Goal: Task Accomplishment & Management: Use online tool/utility

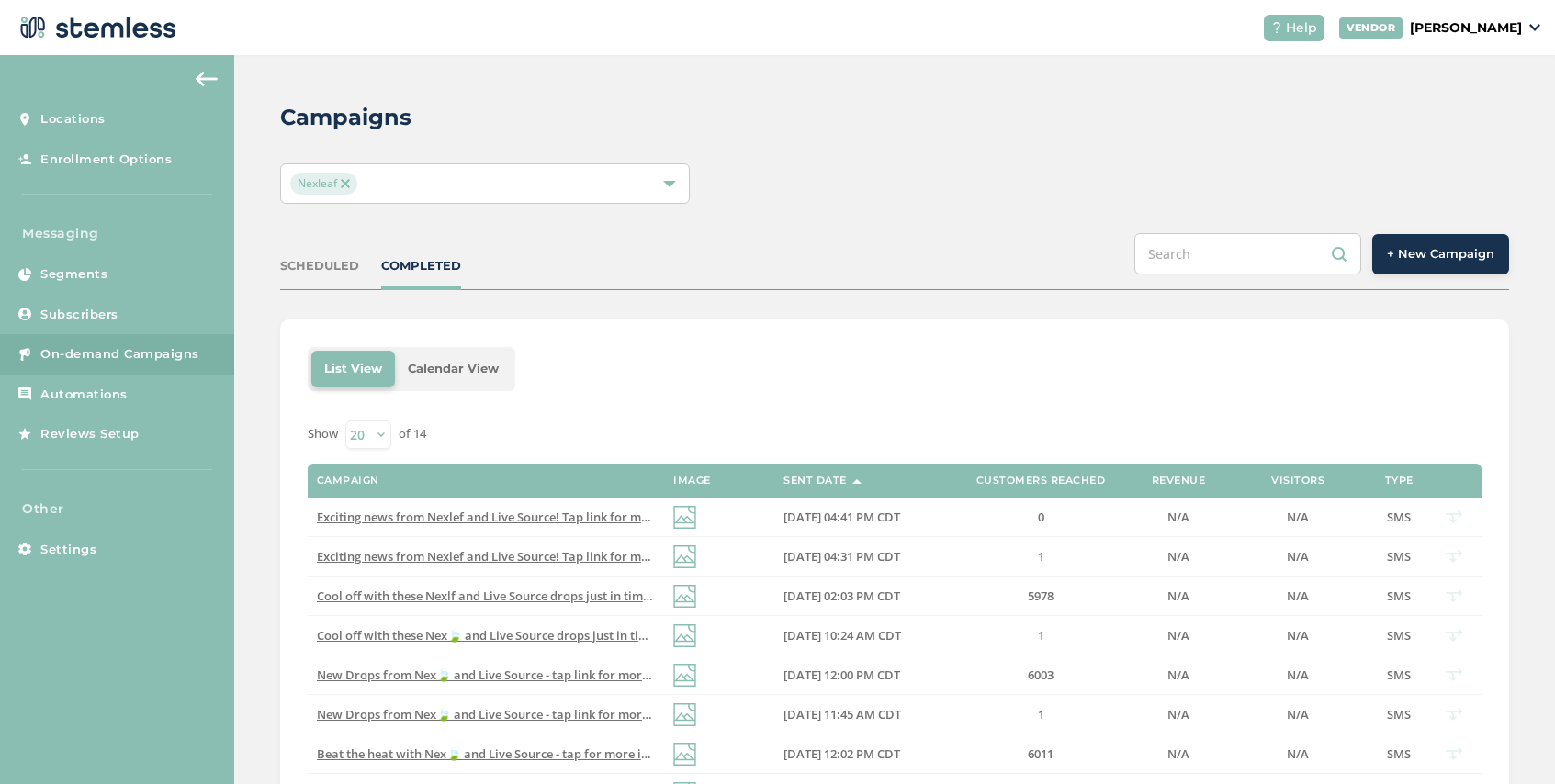
click at [352, 177] on span "Nexleaf" at bounding box center [323, 184] width 67 height 22
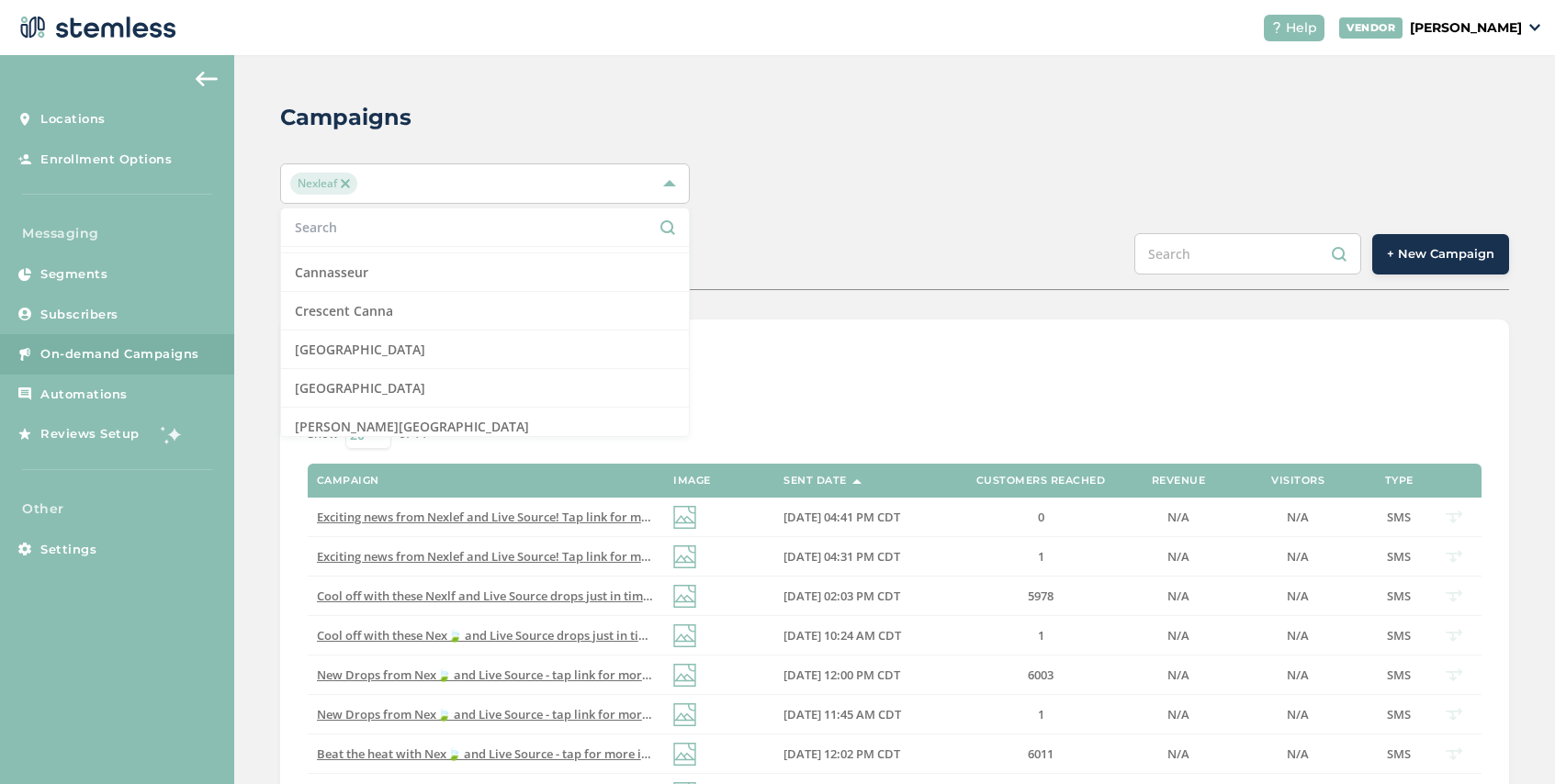
scroll to position [341, 0]
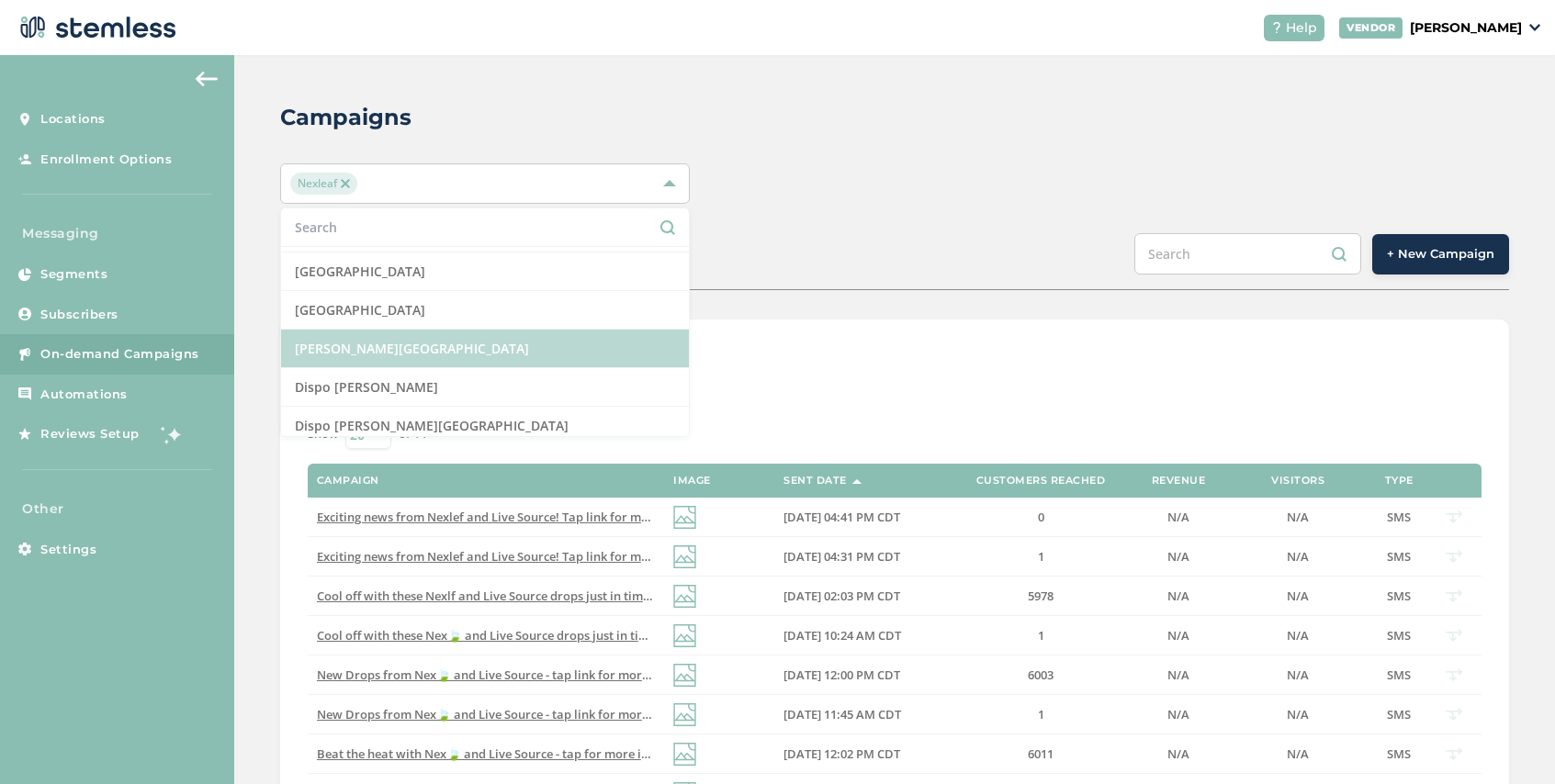
click at [413, 341] on li "[PERSON_NAME][GEOGRAPHIC_DATA]" at bounding box center [485, 349] width 408 height 39
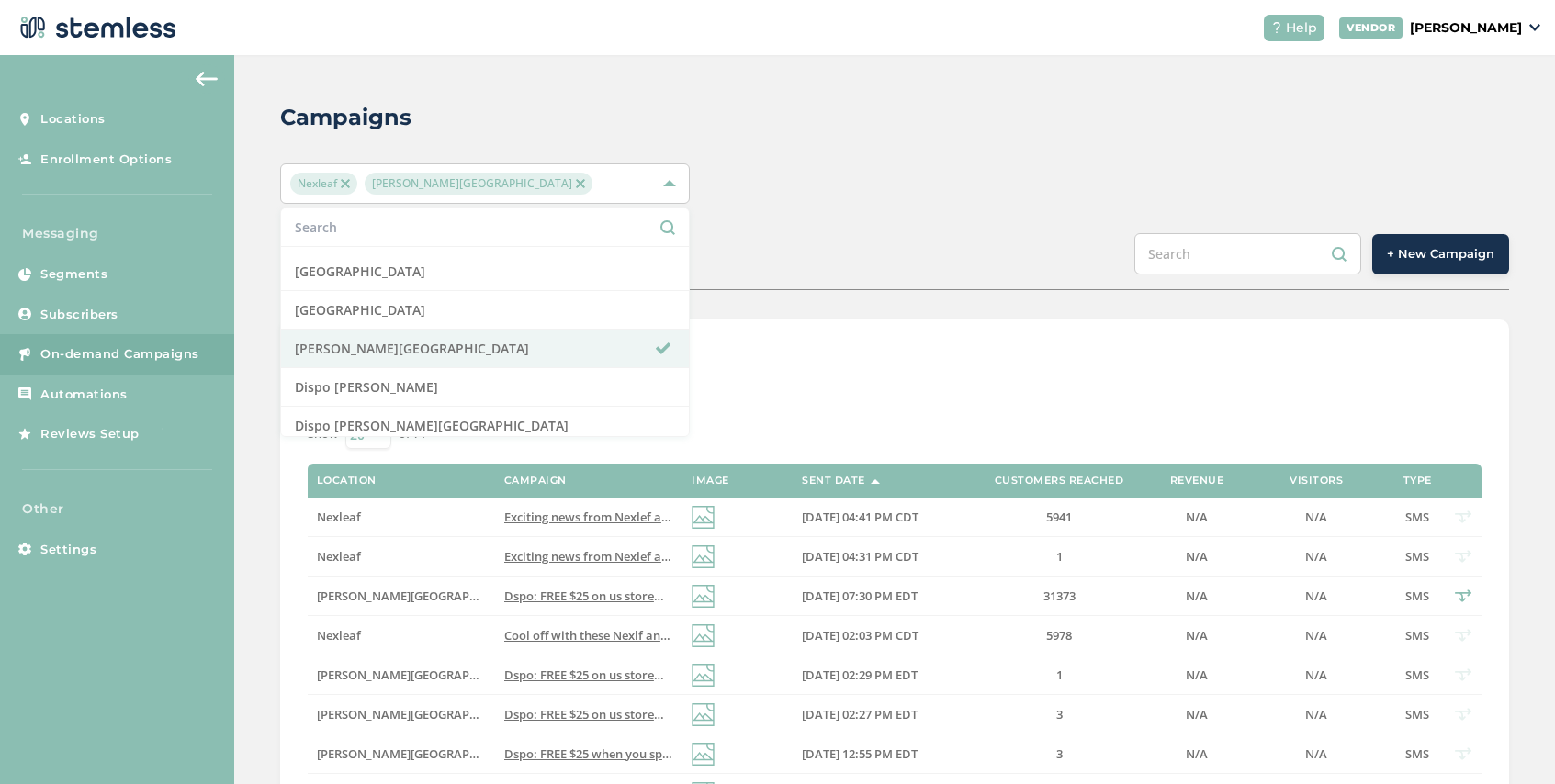
click at [343, 185] on img at bounding box center [344, 183] width 9 height 9
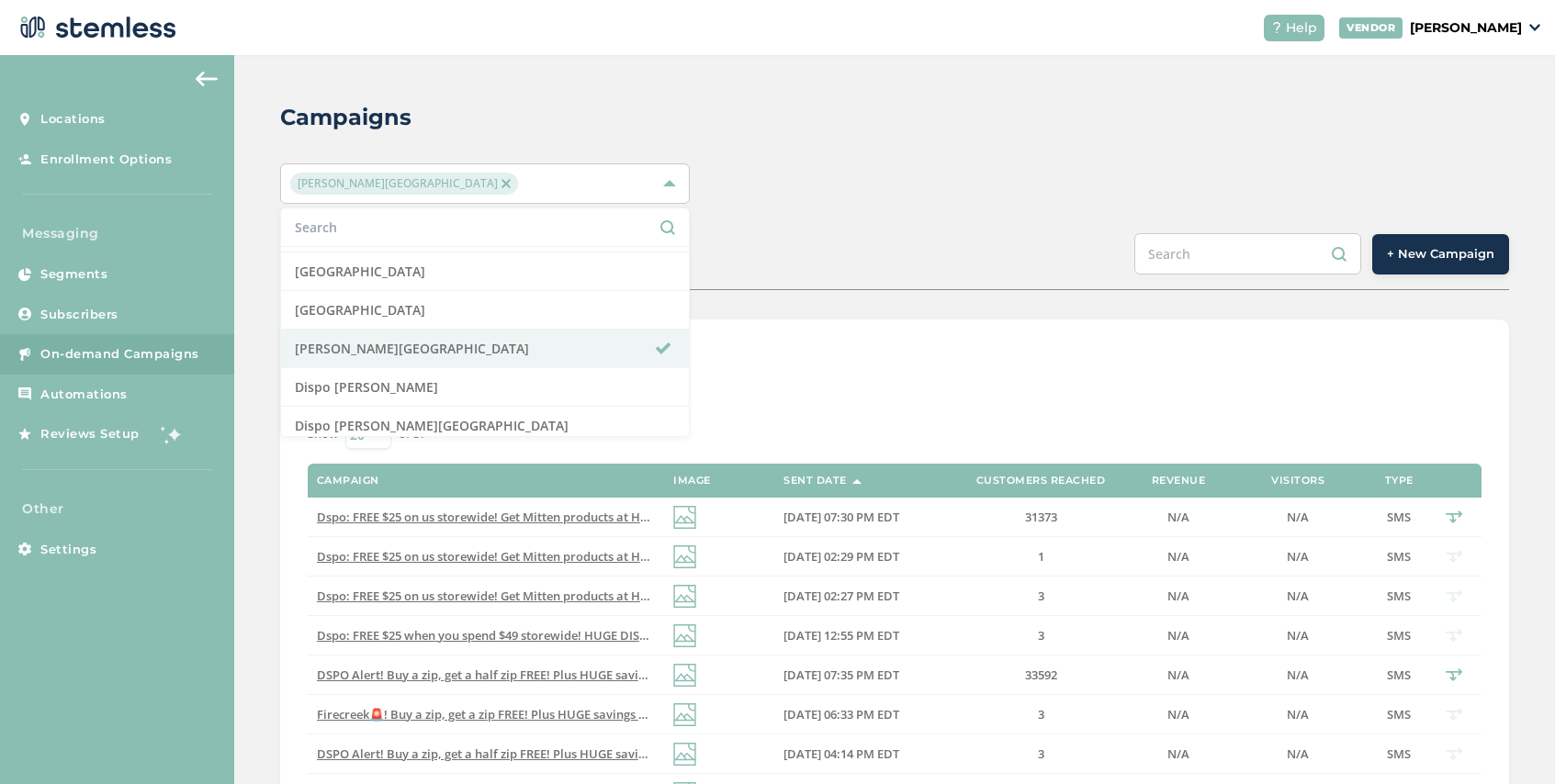
click at [820, 266] on div "SCHEDULED COMPLETED + New Campaign" at bounding box center [895, 261] width 1229 height 57
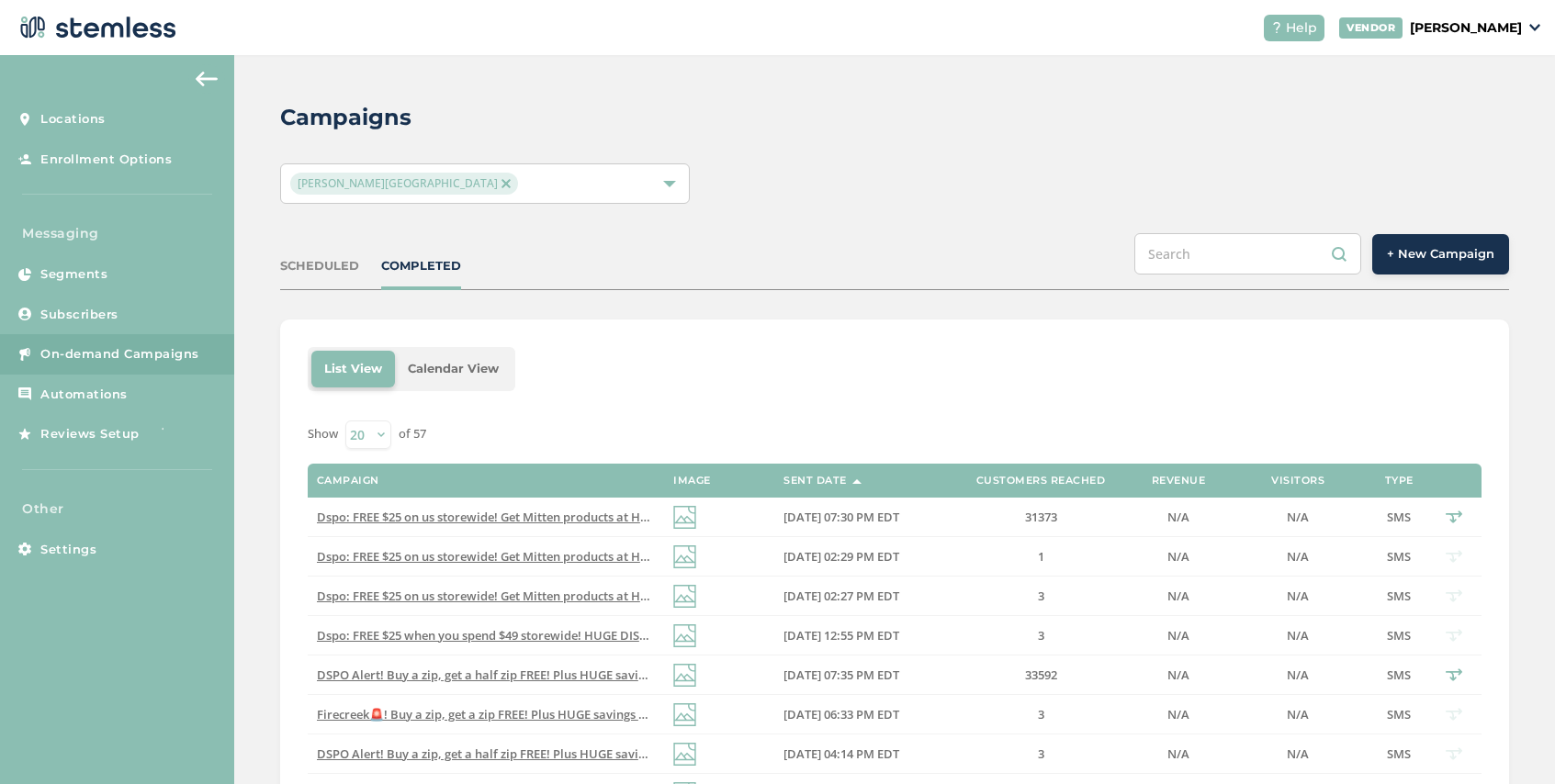
click at [1436, 255] on span "+ New Campaign" at bounding box center [1440, 254] width 107 height 18
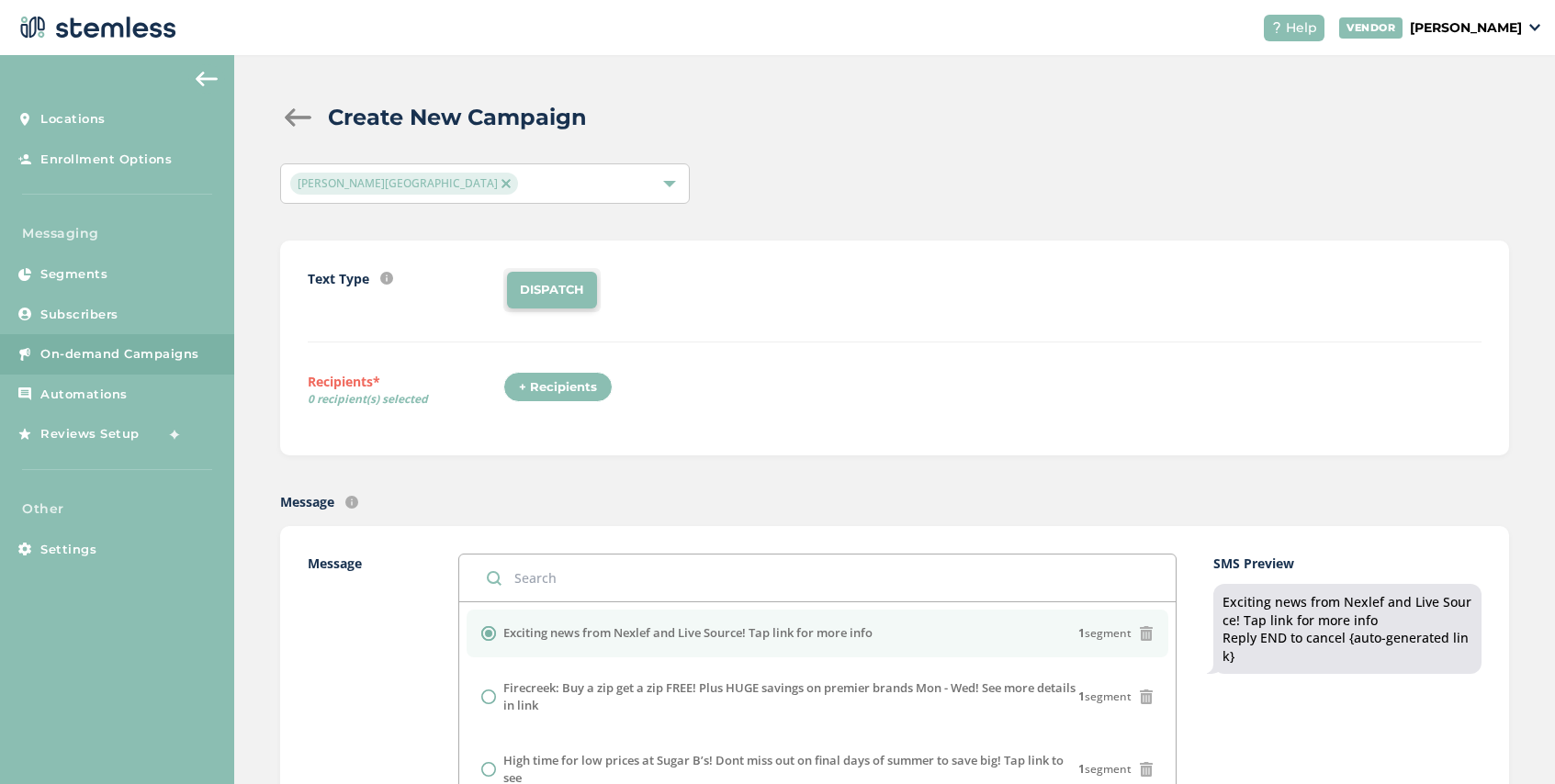
click at [555, 385] on div "+ Recipients" at bounding box center [557, 388] width 109 height 31
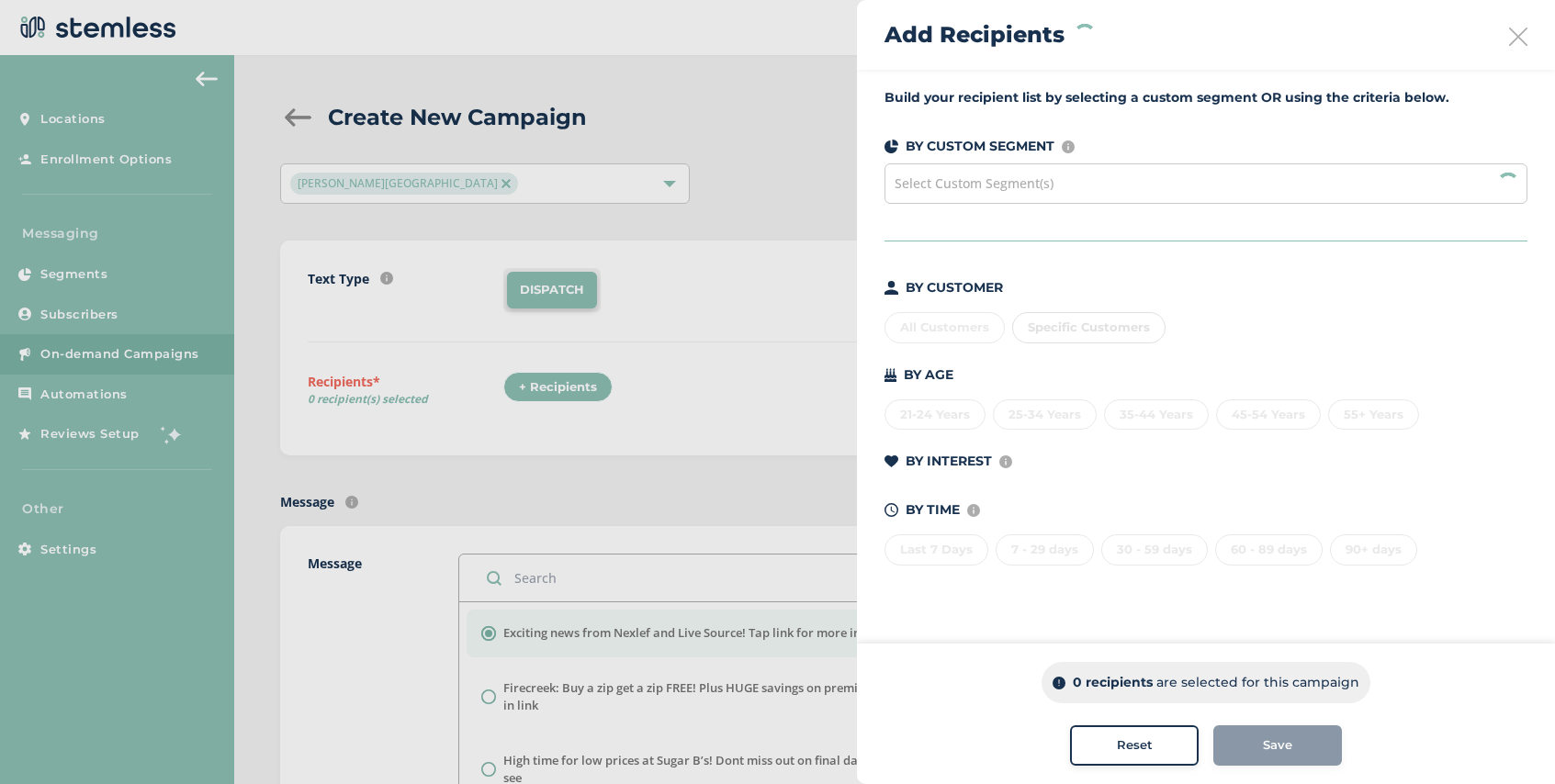
click at [1003, 174] on div "Select Custom Segment(s)" at bounding box center [1206, 184] width 643 height 41
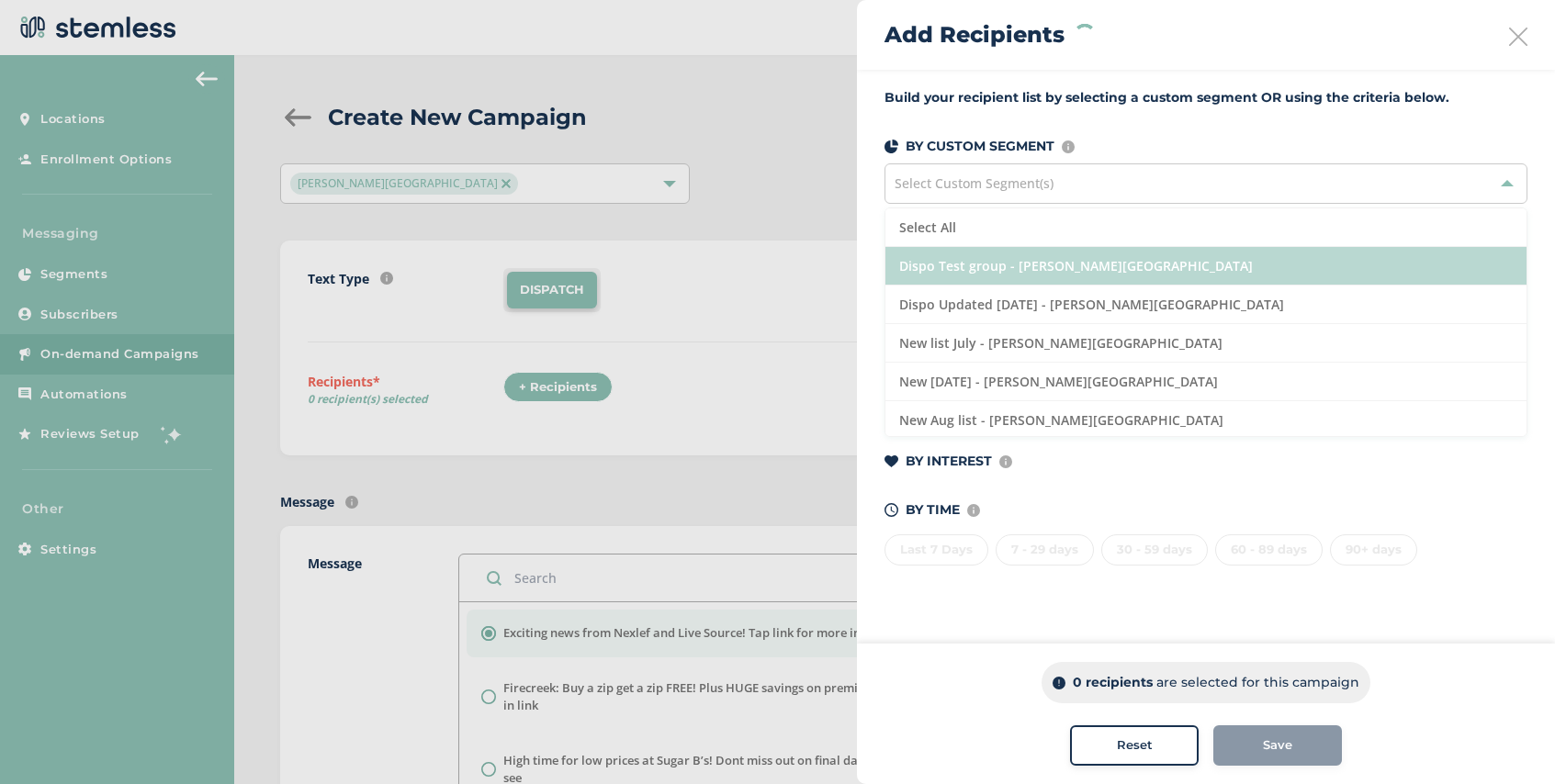
click at [1004, 268] on li "Dispo Test group - [PERSON_NAME][GEOGRAPHIC_DATA]" at bounding box center [1206, 266] width 641 height 39
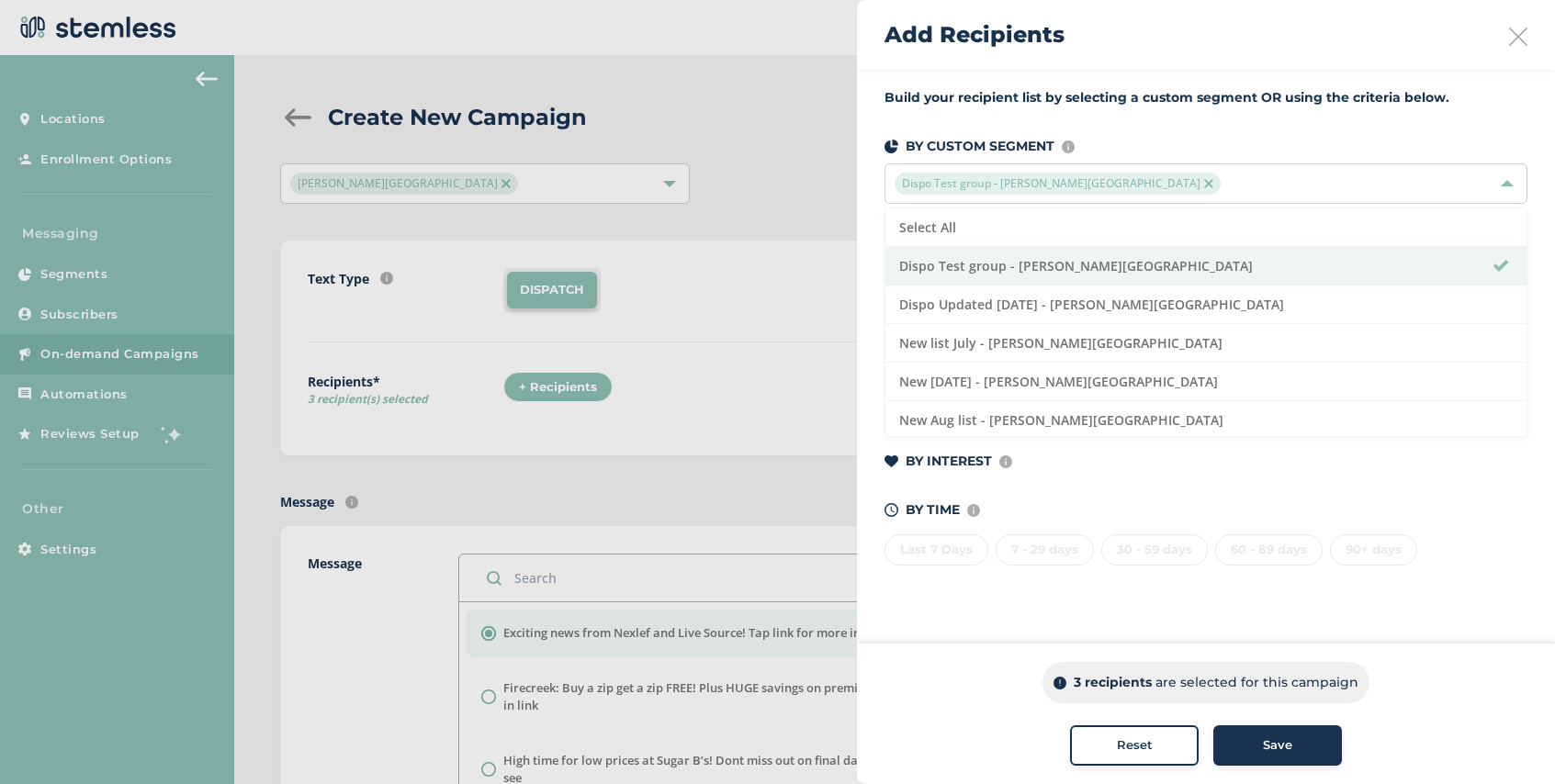
click at [1270, 741] on span "Save" at bounding box center [1277, 745] width 29 height 18
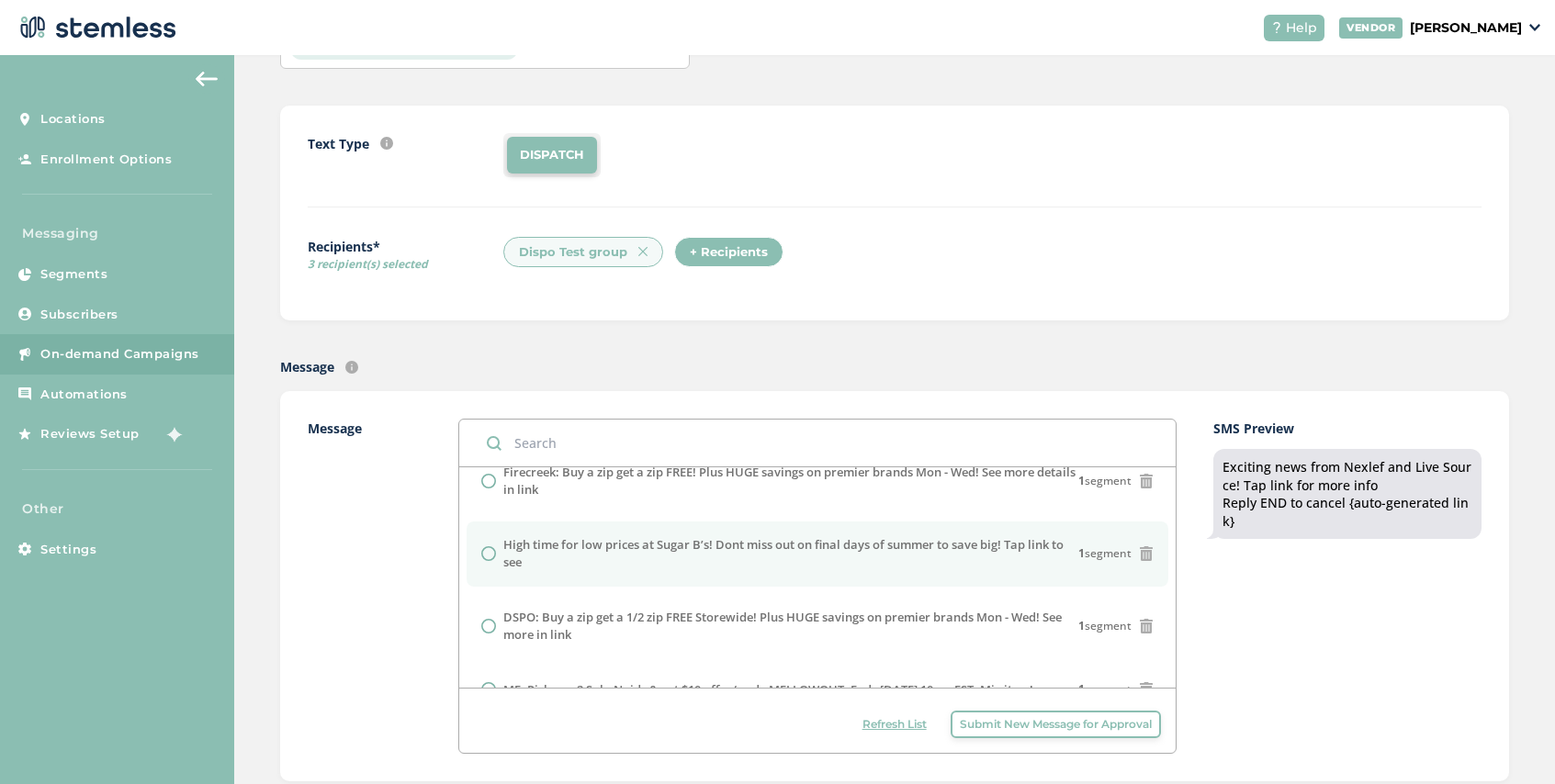
scroll to position [83, 0]
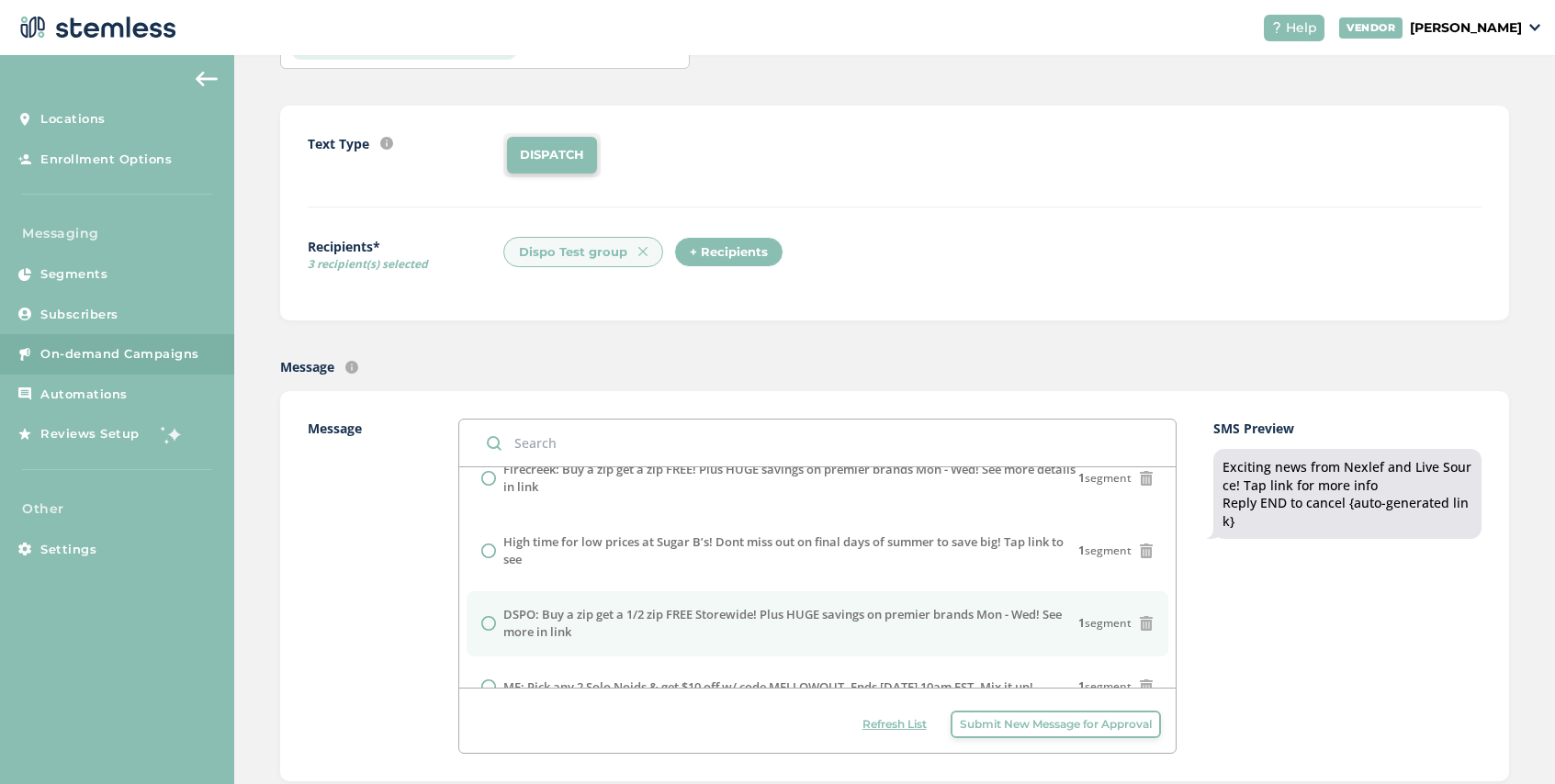
click at [674, 635] on label "DSPO: Buy a zip get a 1/2 zip FREE Storewide! Plus HUGE savings on premier bran…" at bounding box center [790, 624] width 574 height 36
radio input "false"
radio input "true"
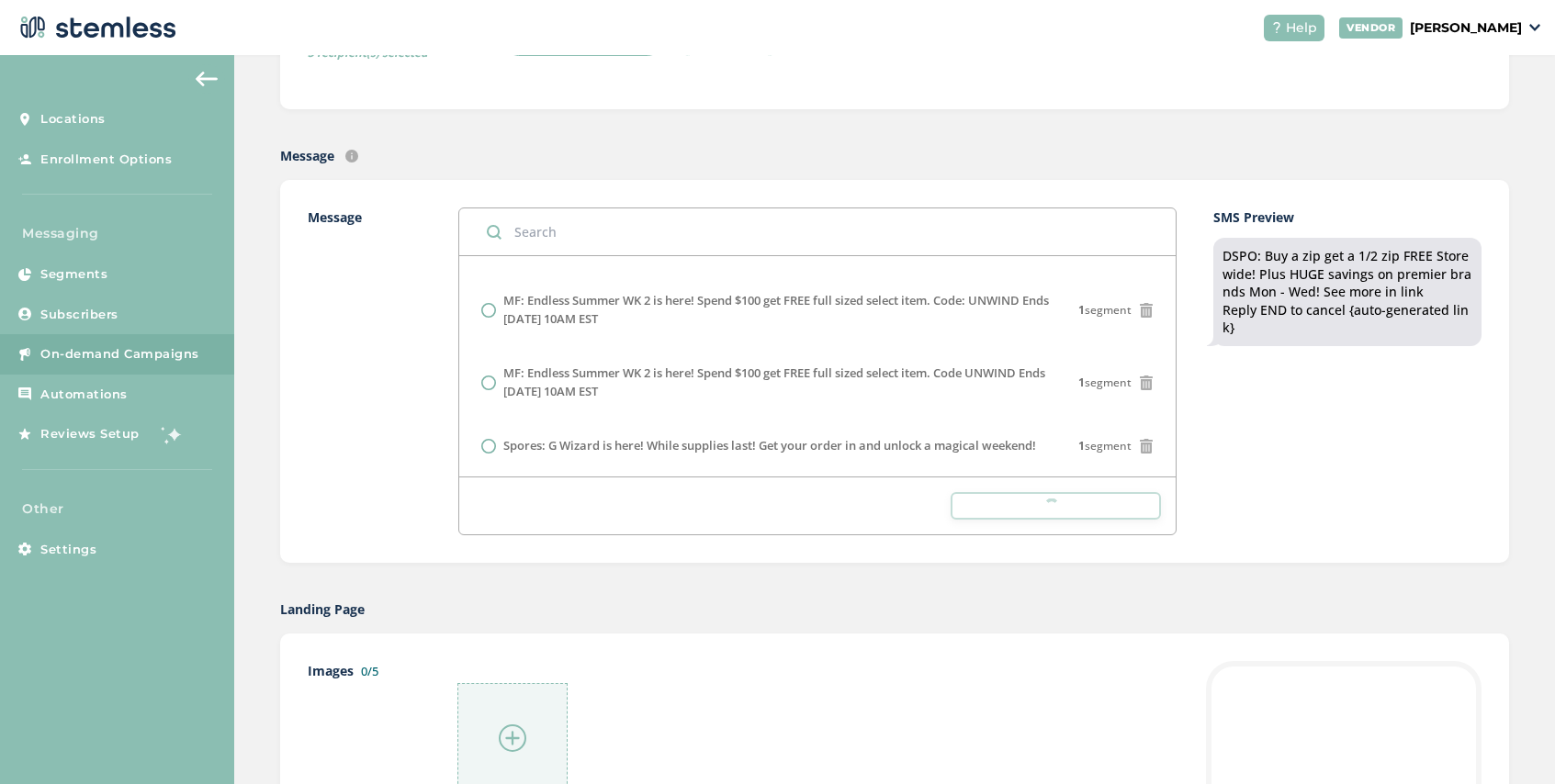
scroll to position [415, 0]
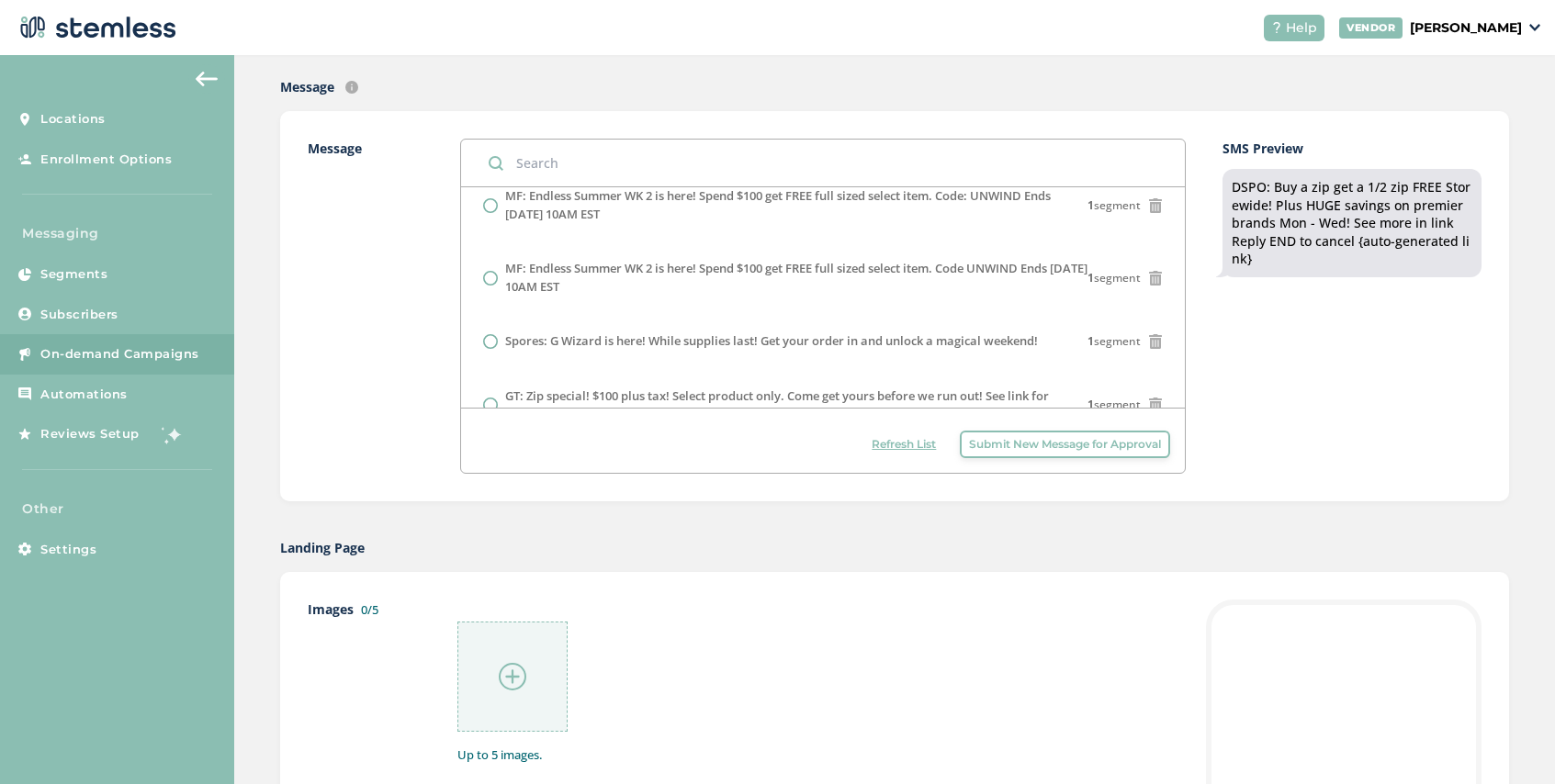
click at [518, 642] on div at bounding box center [513, 677] width 110 height 110
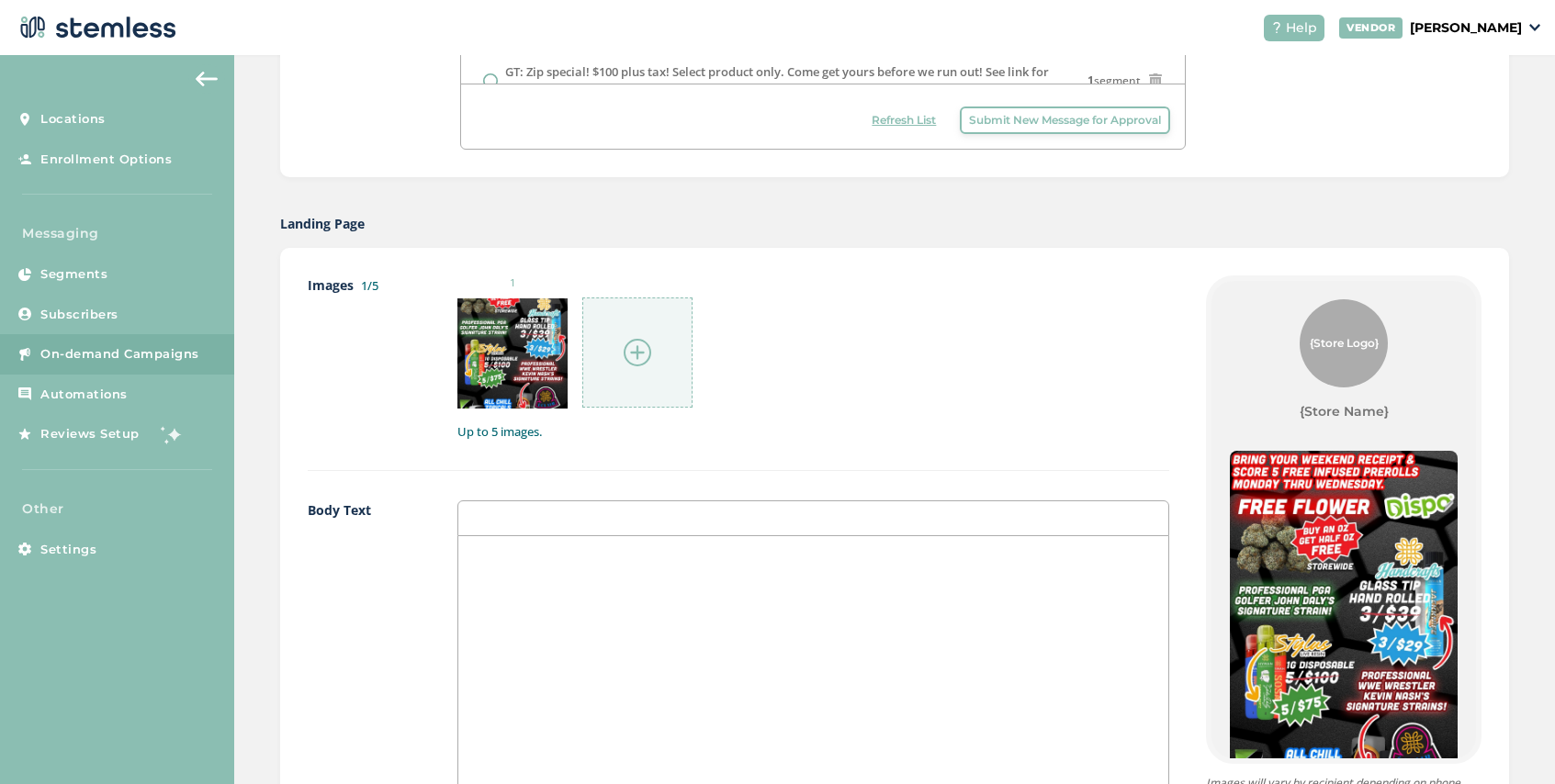
scroll to position [1053, 0]
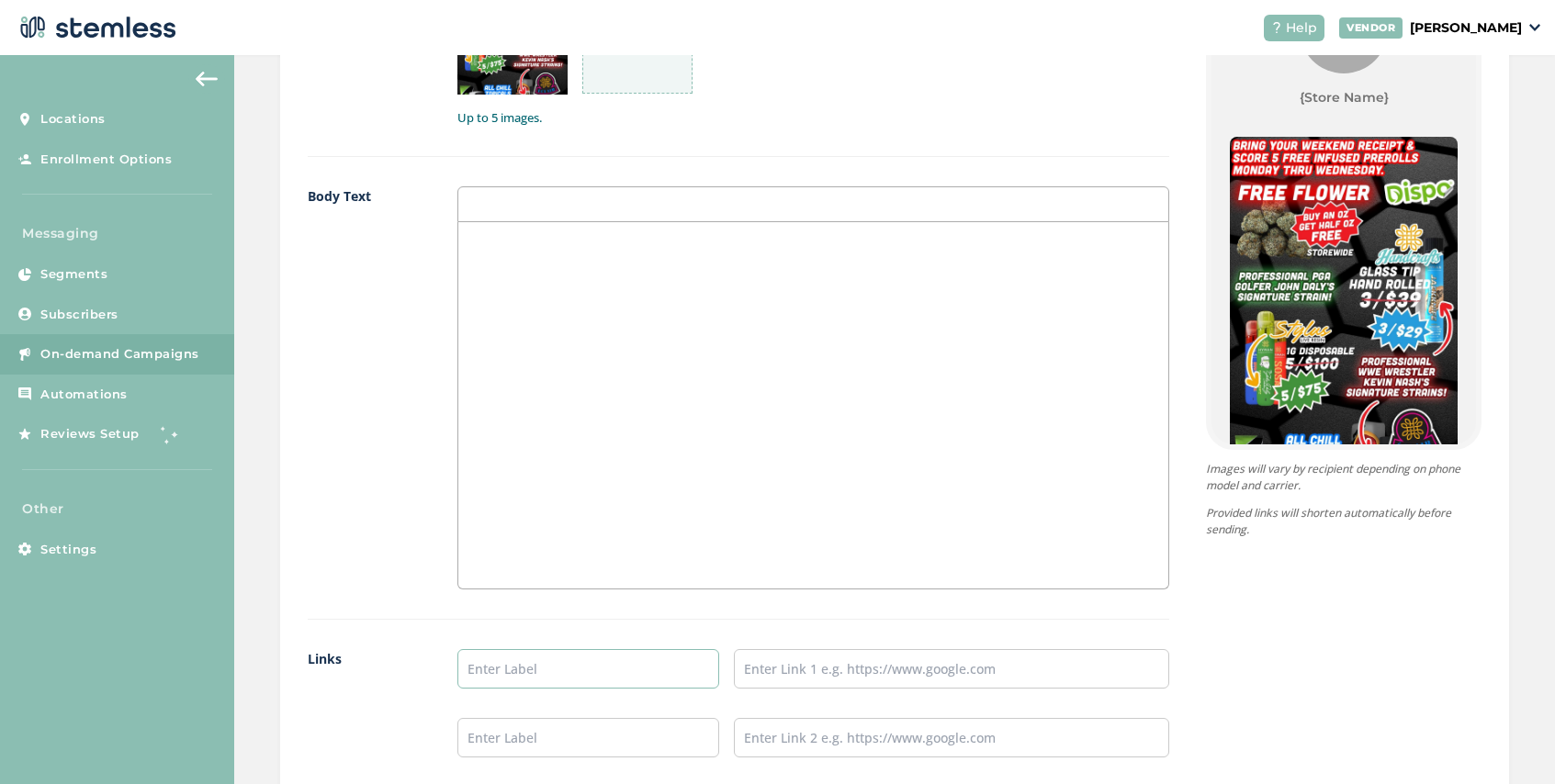
click at [499, 668] on input "text" at bounding box center [588, 669] width 262 height 40
type input "SHOP NOW"
click at [785, 682] on input "text" at bounding box center [952, 669] width 435 height 40
type input "[URL][DOMAIN_NAME]"
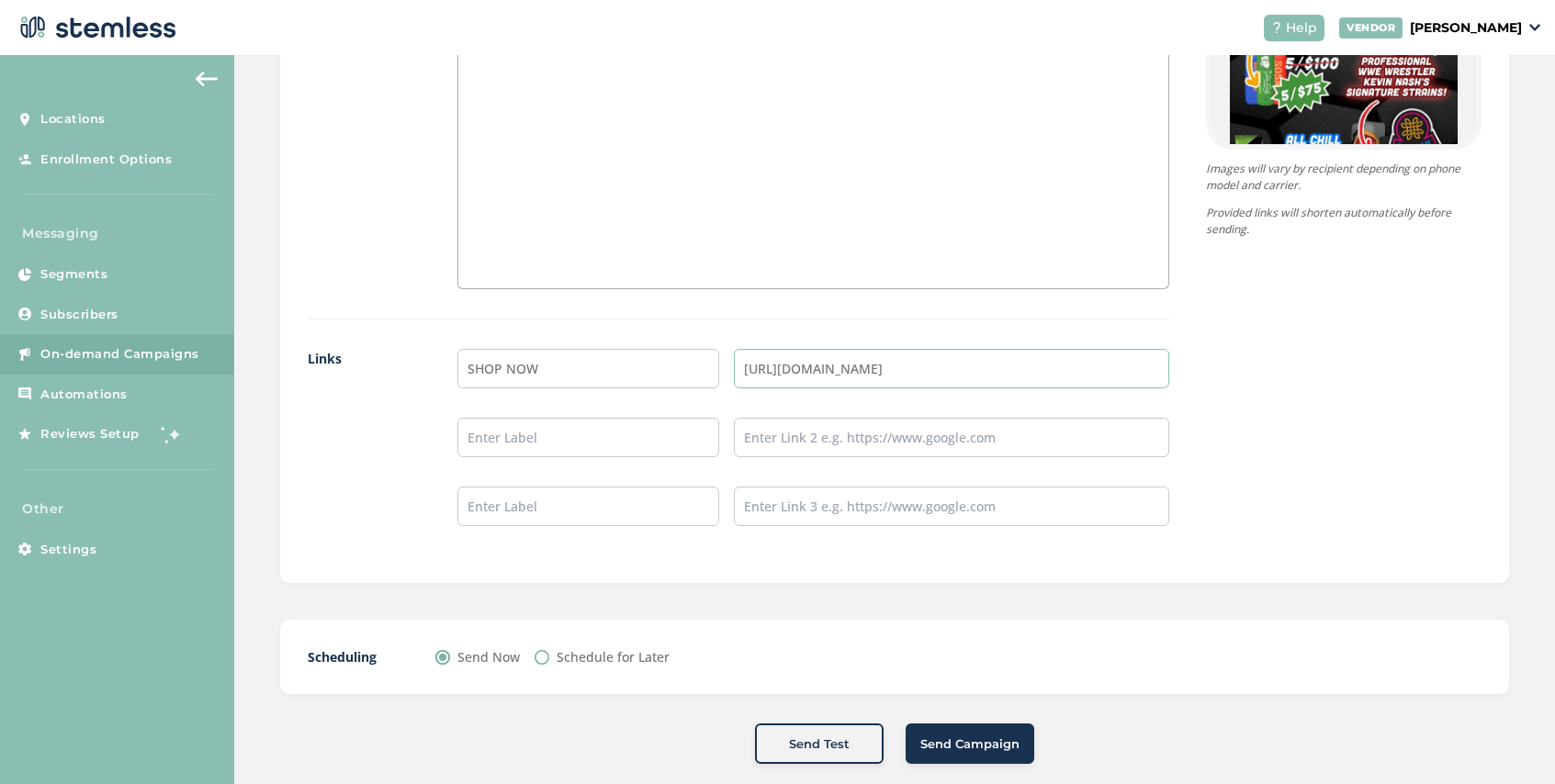
scroll to position [1379, 0]
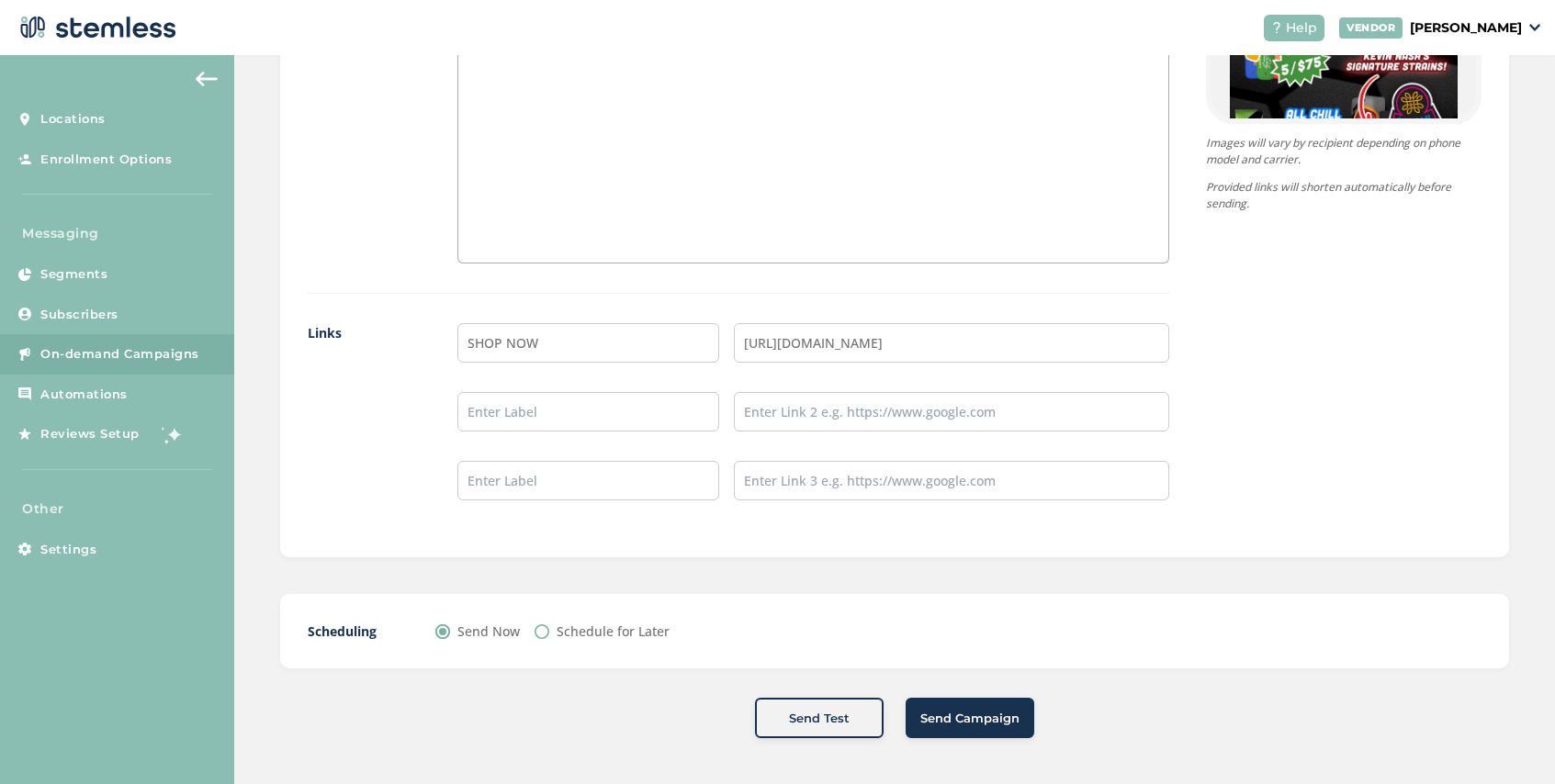
click at [940, 722] on span "Send Campaign" at bounding box center [970, 718] width 100 height 18
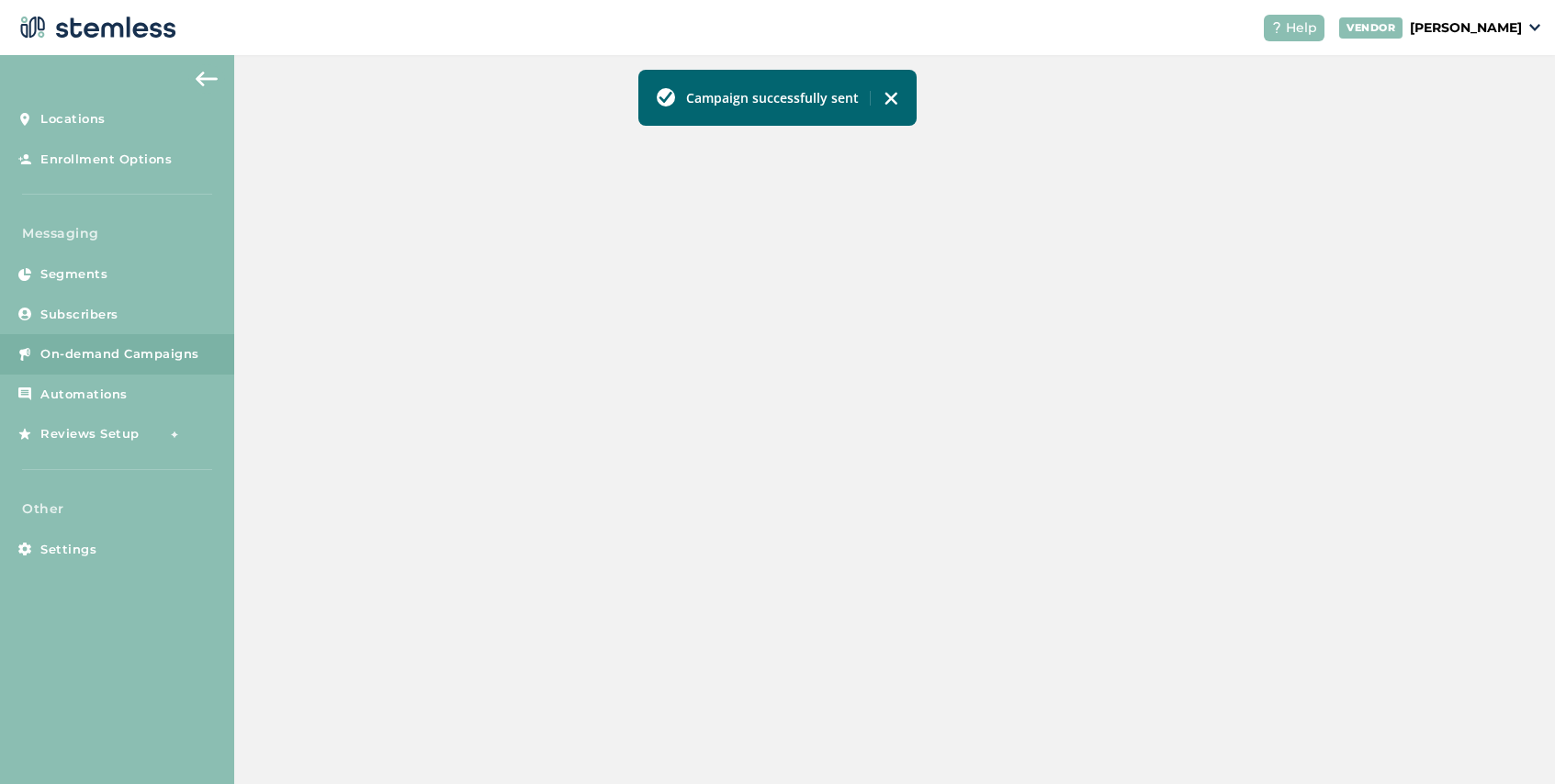
scroll to position [630, 0]
